Goal: Task Accomplishment & Management: Manage account settings

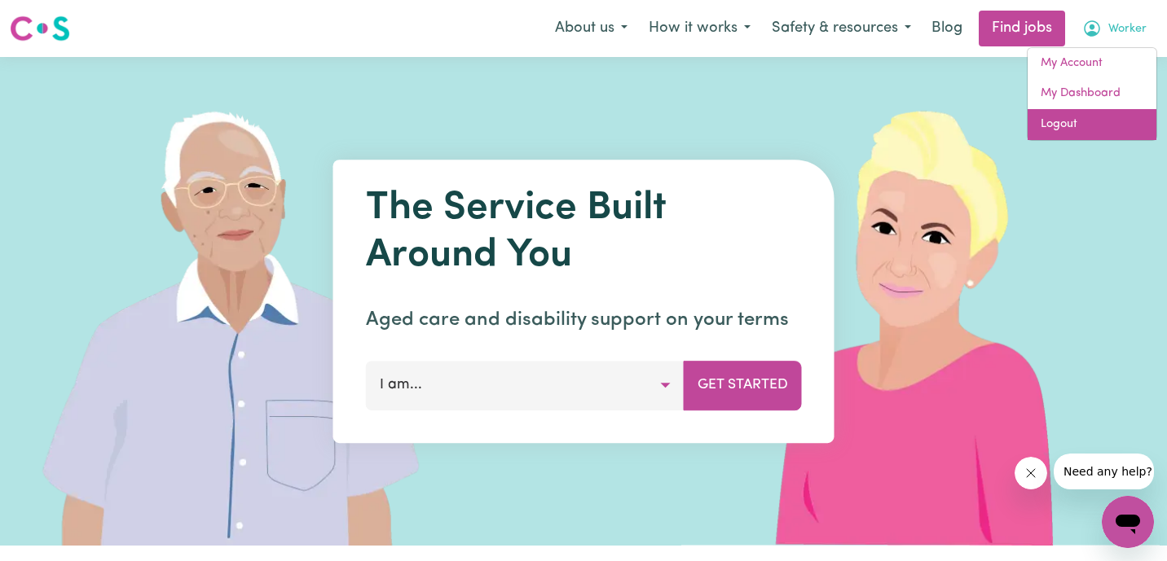
click at [1114, 120] on link "Logout" at bounding box center [1091, 124] width 129 height 31
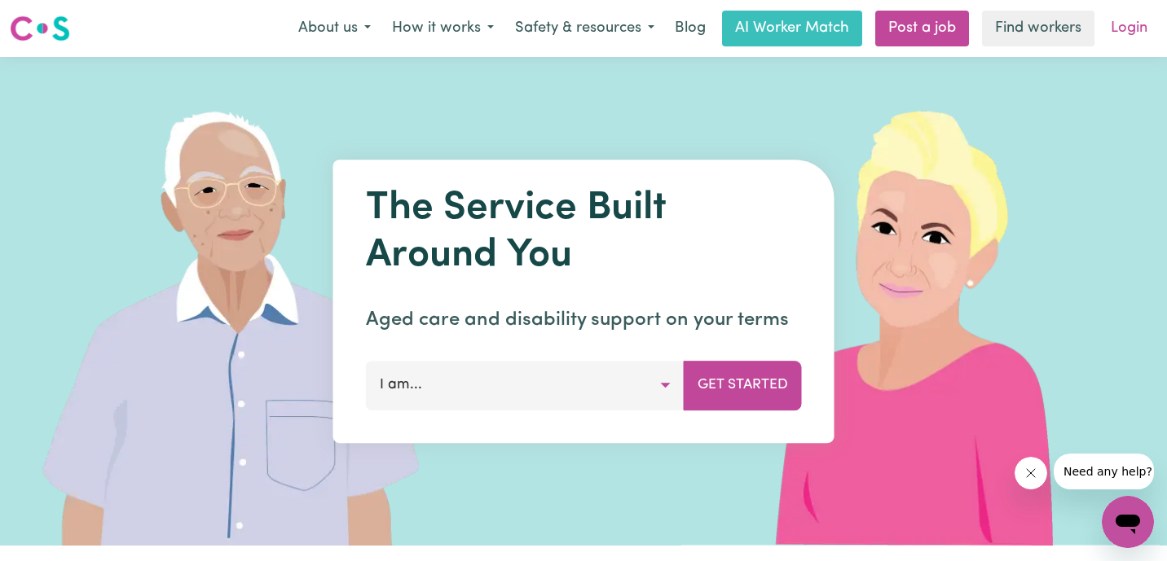
click at [1132, 31] on link "Login" at bounding box center [1129, 29] width 56 height 36
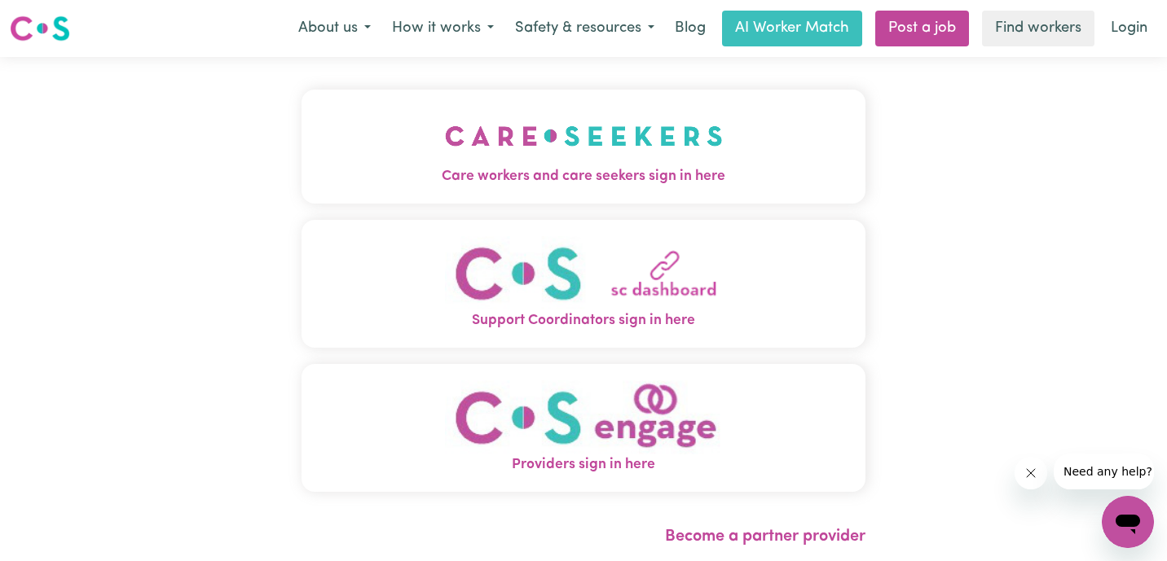
click at [449, 151] on img "Care workers and care seekers sign in here" at bounding box center [584, 136] width 278 height 60
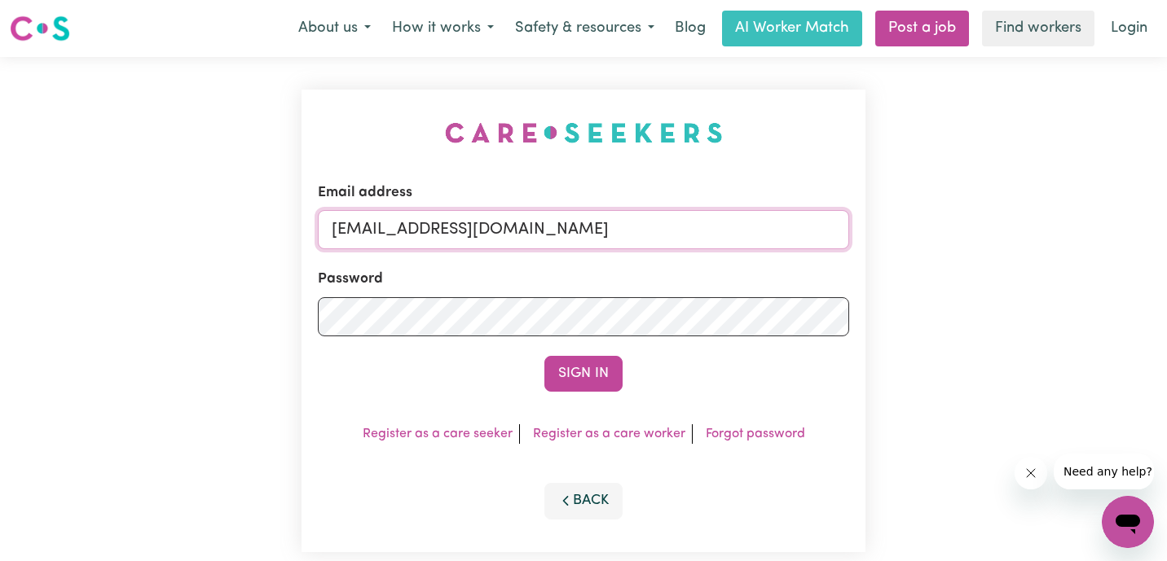
drag, startPoint x: 572, startPoint y: 230, endPoint x: -7, endPoint y: 230, distance: 578.4
paste input "[EMAIL_ADDRESS][DOMAIN_NAME]"
type input "[EMAIL_ADDRESS][DOMAIN_NAME]"
click at [544, 356] on button "Sign In" at bounding box center [583, 374] width 78 height 36
